Goal: Information Seeking & Learning: Find specific fact

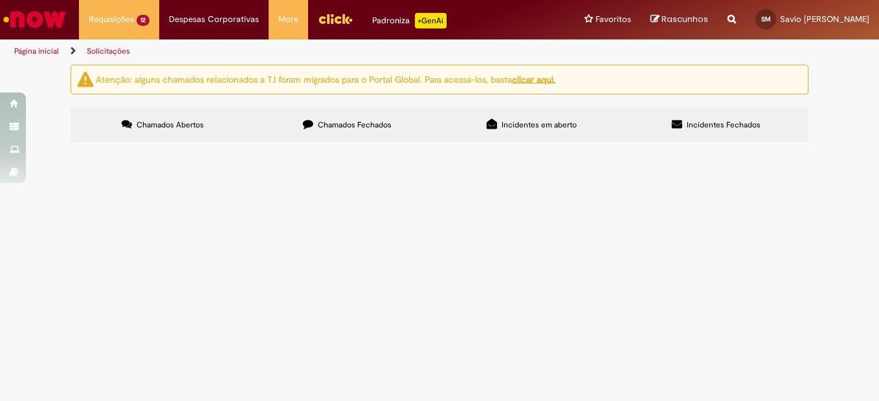
click at [0, 0] on span "Tratamento de RC Emergencial D+1" at bounding box center [0, 0] width 0 height 0
click at [0, 0] on span "R13453010" at bounding box center [0, 0] width 0 height 0
click at [0, 0] on span "Tratamento de RC Emergencial D+1" at bounding box center [0, 0] width 0 height 0
click at [0, 0] on span "RC para sanar vazamento no Resfriador de cerveja da Centrifuga." at bounding box center [0, 0] width 0 height 0
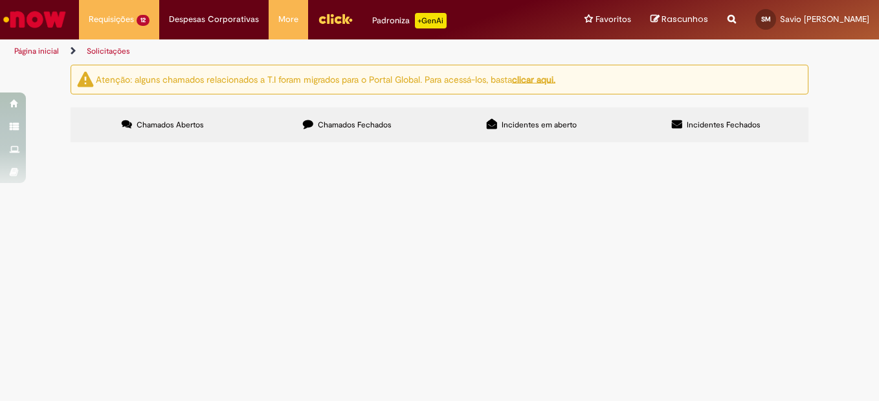
click at [0, 0] on span "RC para sanar vazamento no Resfriador de cerveja da Centrifuga." at bounding box center [0, 0] width 0 height 0
click at [0, 0] on span "Tratamento de RC Emergencial D+1" at bounding box center [0, 0] width 0 height 0
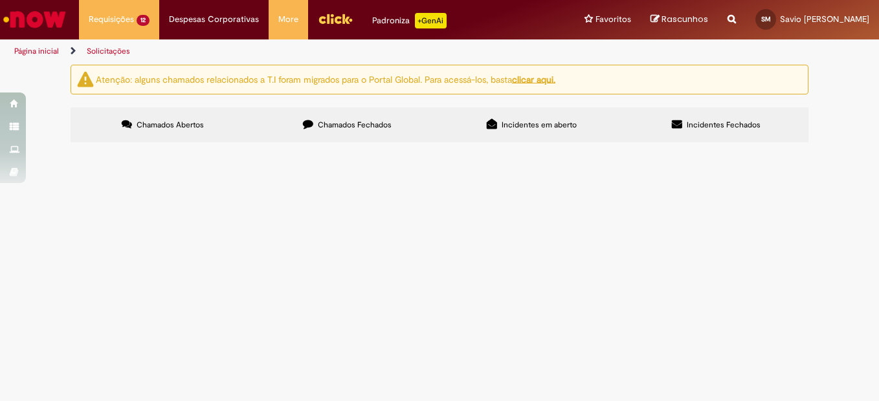
click at [0, 0] on span "R13453010" at bounding box center [0, 0] width 0 height 0
drag, startPoint x: 117, startPoint y: 227, endPoint x: 212, endPoint y: 225, distance: 95.8
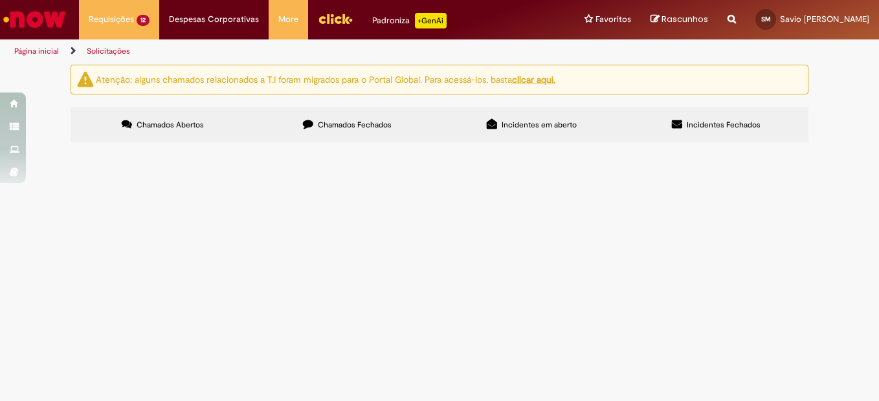
click at [0, 0] on span "Tratamento de RC Emergencial D+1" at bounding box center [0, 0] width 0 height 0
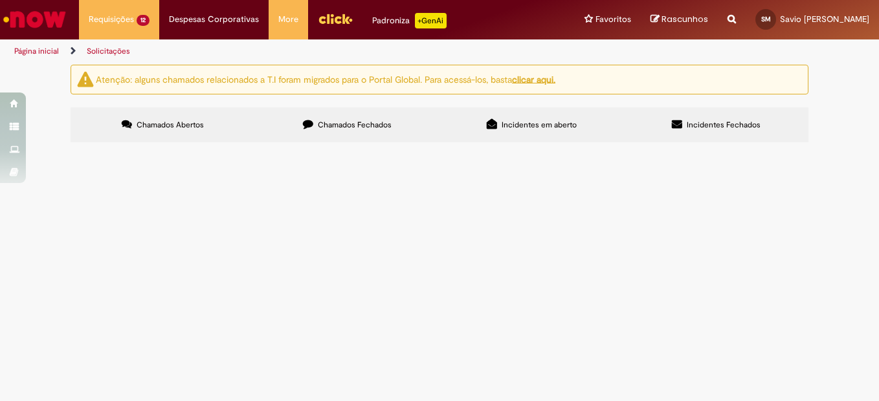
click at [0, 0] on span "RC para sanar vazamento no Resfriador de cerveja da Centrifuga." at bounding box center [0, 0] width 0 height 0
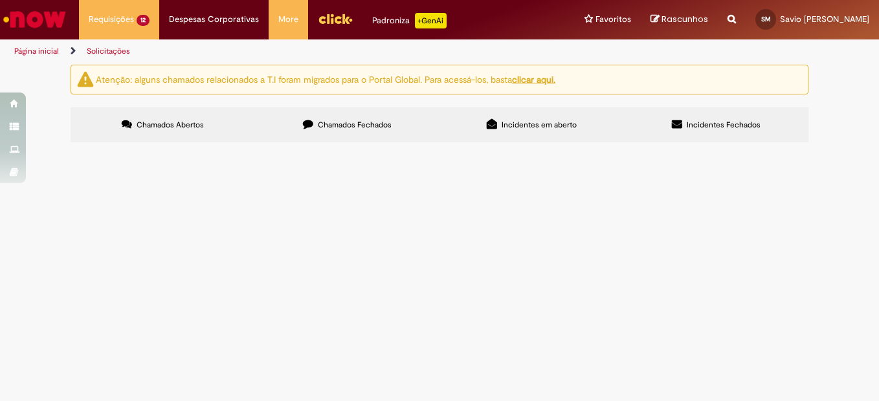
click at [0, 0] on span "RC para sanar vazamento no Resfriador de cerveja da Centrifuga." at bounding box center [0, 0] width 0 height 0
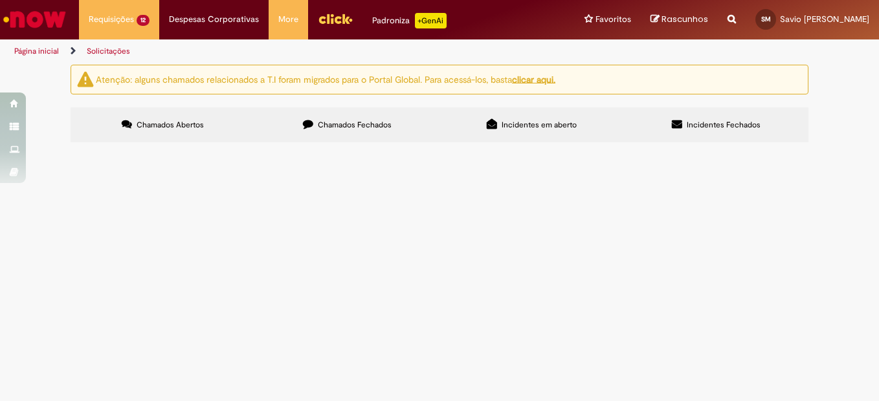
click at [0, 0] on span "R13453010" at bounding box center [0, 0] width 0 height 0
click at [0, 0] on span "RC para sanar vazamento no Resfriador de cerveja da Centrifuga." at bounding box center [0, 0] width 0 height 0
click at [0, 0] on td "Tratamento de RC Emergencial D+1" at bounding box center [0, 0] width 0 height 0
click at [0, 0] on span "Tratamento de RC Emergencial D+1" at bounding box center [0, 0] width 0 height 0
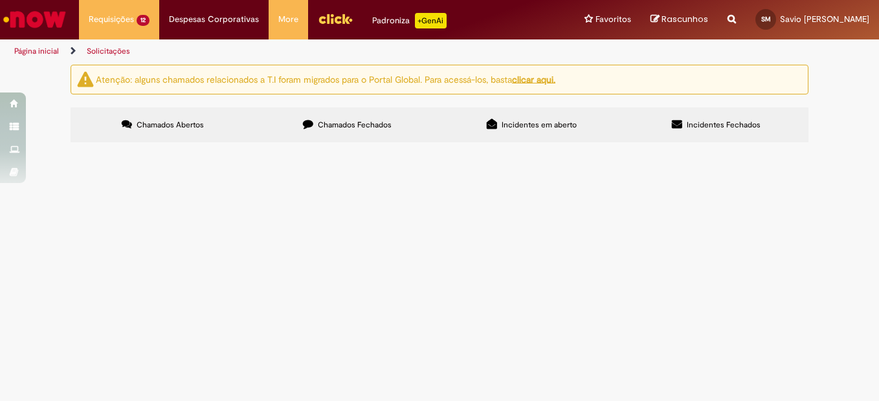
click at [0, 0] on span "Tratamento de RC Emergencial D+1" at bounding box center [0, 0] width 0 height 0
click at [0, 0] on span "R13453010" at bounding box center [0, 0] width 0 height 0
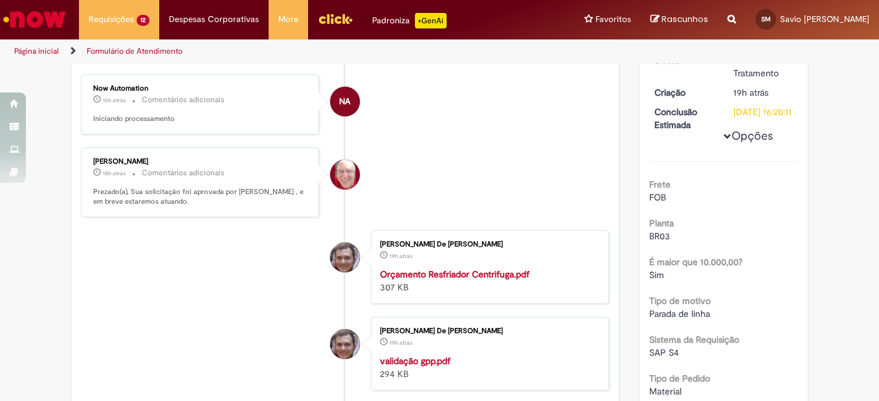
scroll to position [254, 0]
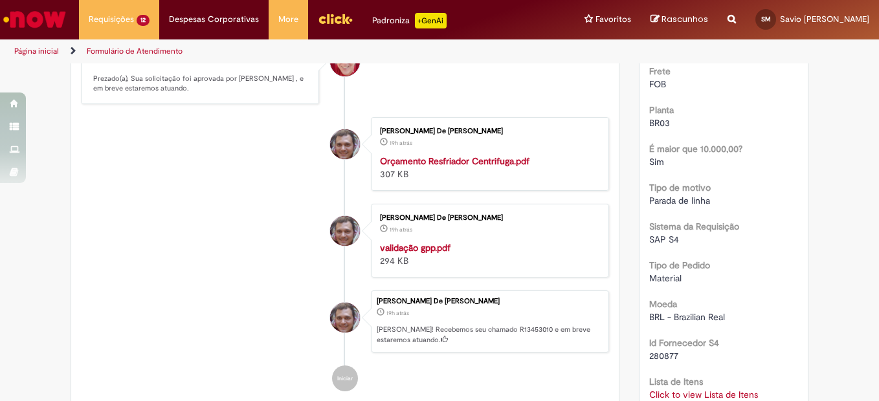
drag, startPoint x: 391, startPoint y: 299, endPoint x: 878, endPoint y: 64, distance: 541.1
click at [764, 198] on div "Verificar Código de Barras Aguardando Aprovação Aguardando atendimento Solicita…" at bounding box center [439, 342] width 757 height 1063
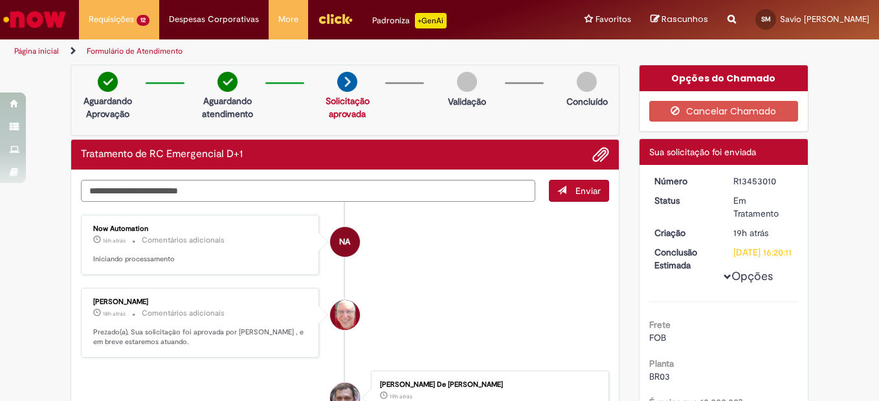
scroll to position [295, 0]
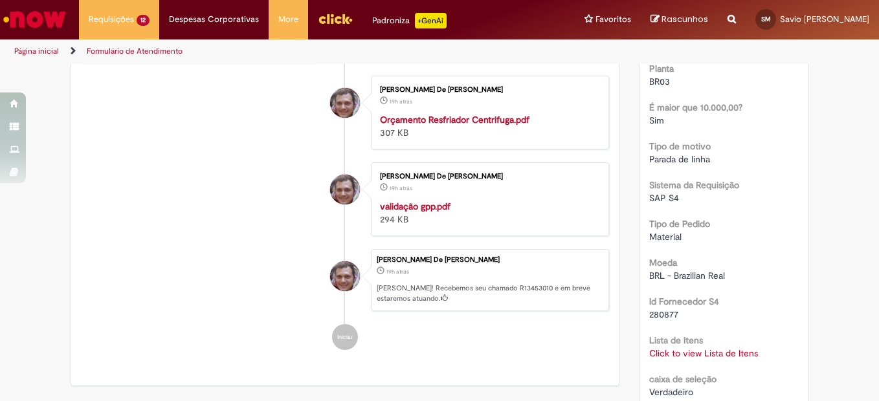
click at [702, 359] on link "Click to view Lista de Itens" at bounding box center [703, 354] width 109 height 12
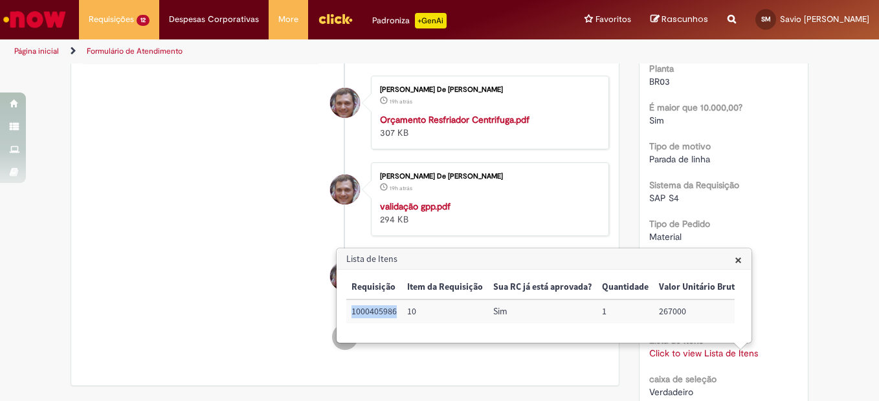
drag, startPoint x: 390, startPoint y: 314, endPoint x: 351, endPoint y: 313, distance: 38.2
click at [351, 313] on td "1000405986" at bounding box center [374, 312] width 56 height 24
copy td "1000405986"
